Goal: Information Seeking & Learning: Learn about a topic

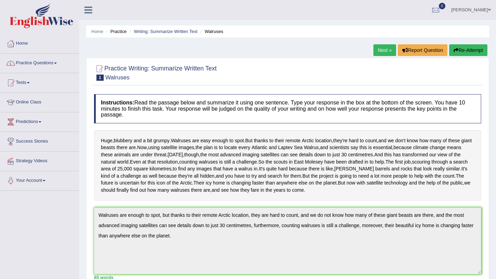
click at [59, 66] on link "Practice Questions" at bounding box center [39, 62] width 78 height 17
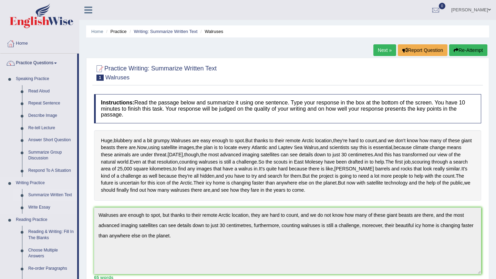
click at [64, 195] on link "Summarize Written Text" at bounding box center [51, 195] width 52 height 12
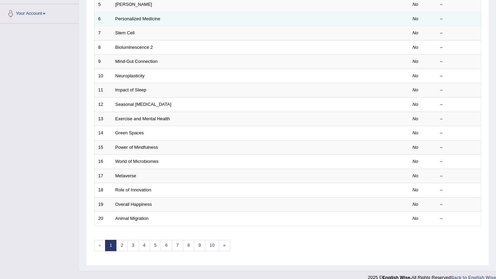
scroll to position [170, 0]
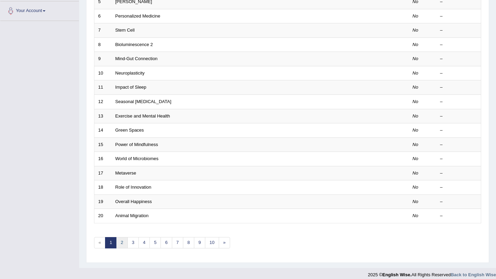
click at [123, 243] on link "2" at bounding box center [121, 242] width 11 height 11
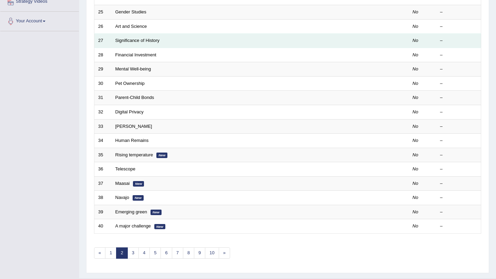
scroll to position [161, 0]
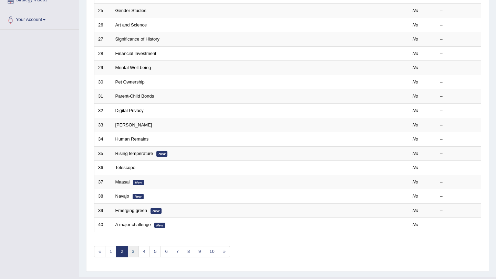
click at [135, 253] on link "3" at bounding box center [132, 251] width 11 height 11
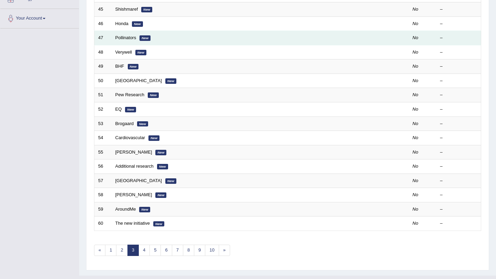
scroll to position [169, 0]
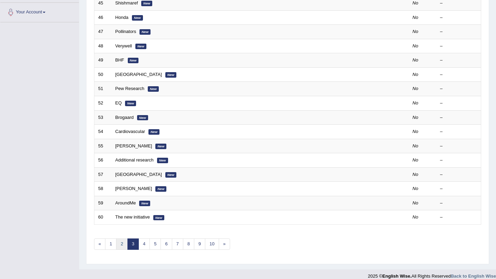
click at [122, 246] on link "2" at bounding box center [121, 244] width 11 height 11
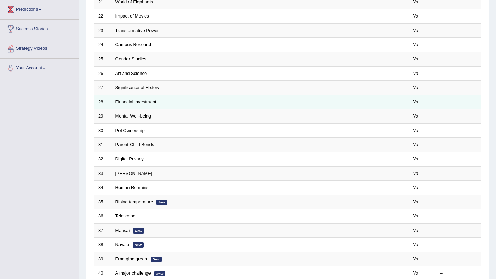
scroll to position [114, 0]
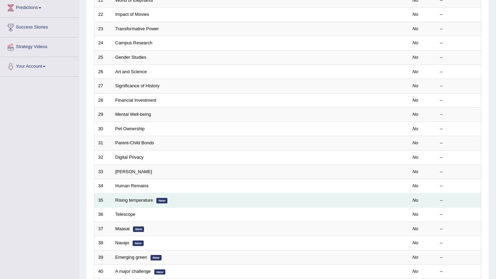
click at [216, 202] on td "Rising temperature New" at bounding box center [234, 200] width 245 height 14
click at [135, 200] on link "Rising temperature" at bounding box center [134, 200] width 38 height 5
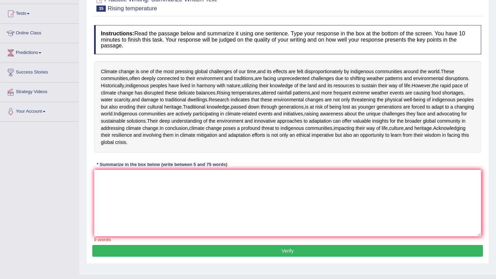
scroll to position [74, 0]
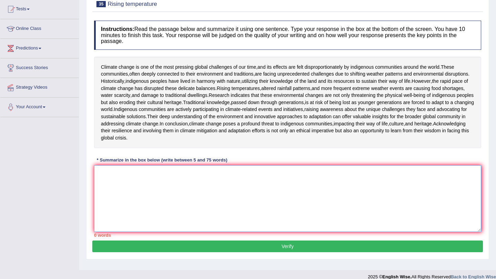
click at [217, 232] on textarea at bounding box center [287, 199] width 387 height 67
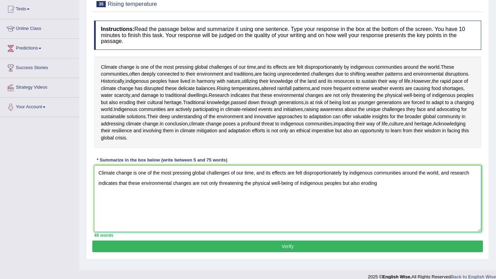
click at [383, 225] on textarea "Climate change is one of the most pressing global challenges of our time, and i…" at bounding box center [287, 199] width 387 height 67
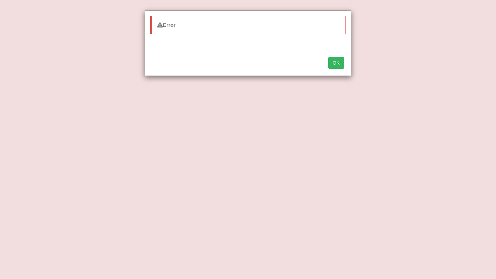
click at [336, 65] on button "OK" at bounding box center [336, 63] width 16 height 12
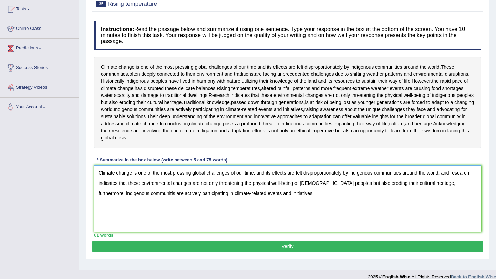
click at [294, 232] on textarea "Climate change is one of the most pressing global challenges of our time, and i…" at bounding box center [287, 199] width 387 height 67
type textarea "Climate change is one of the most pressing global challenges of our time, and i…"
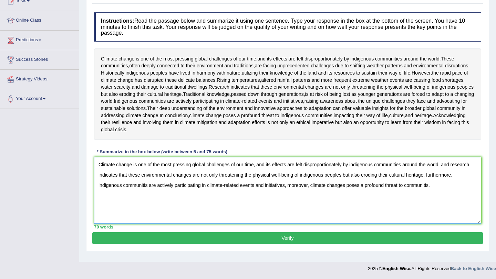
scroll to position [119, 0]
click at [290, 244] on button "Verify" at bounding box center [287, 239] width 390 height 12
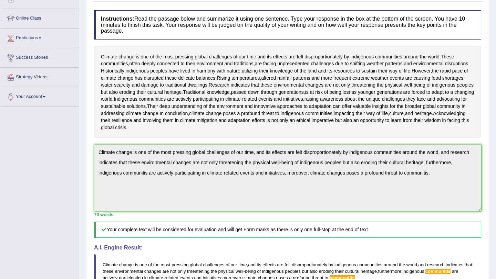
scroll to position [0, 0]
